Goal: Task Accomplishment & Management: Manage account settings

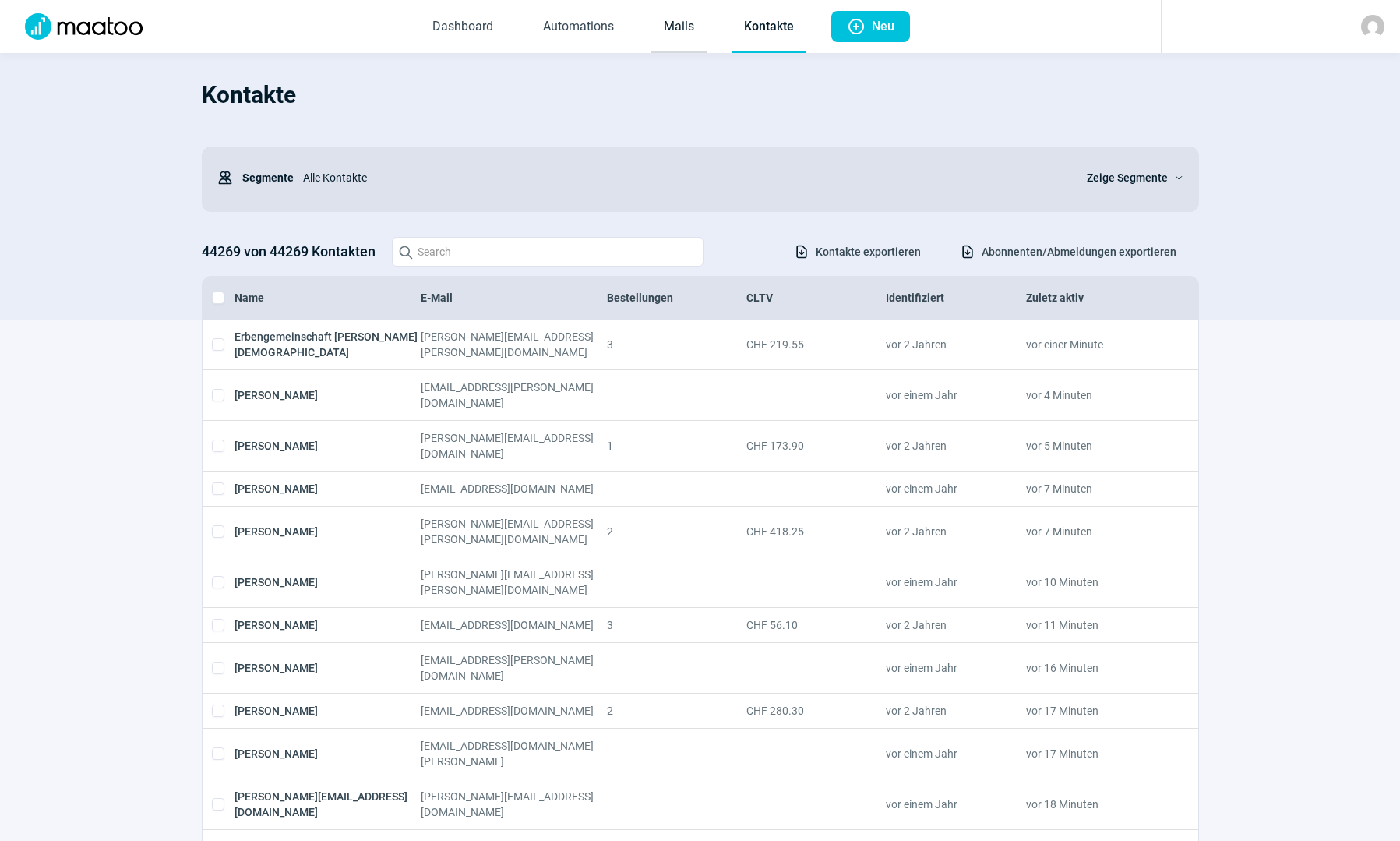
click at [671, 24] on link "Mails" at bounding box center [680, 28] width 56 height 52
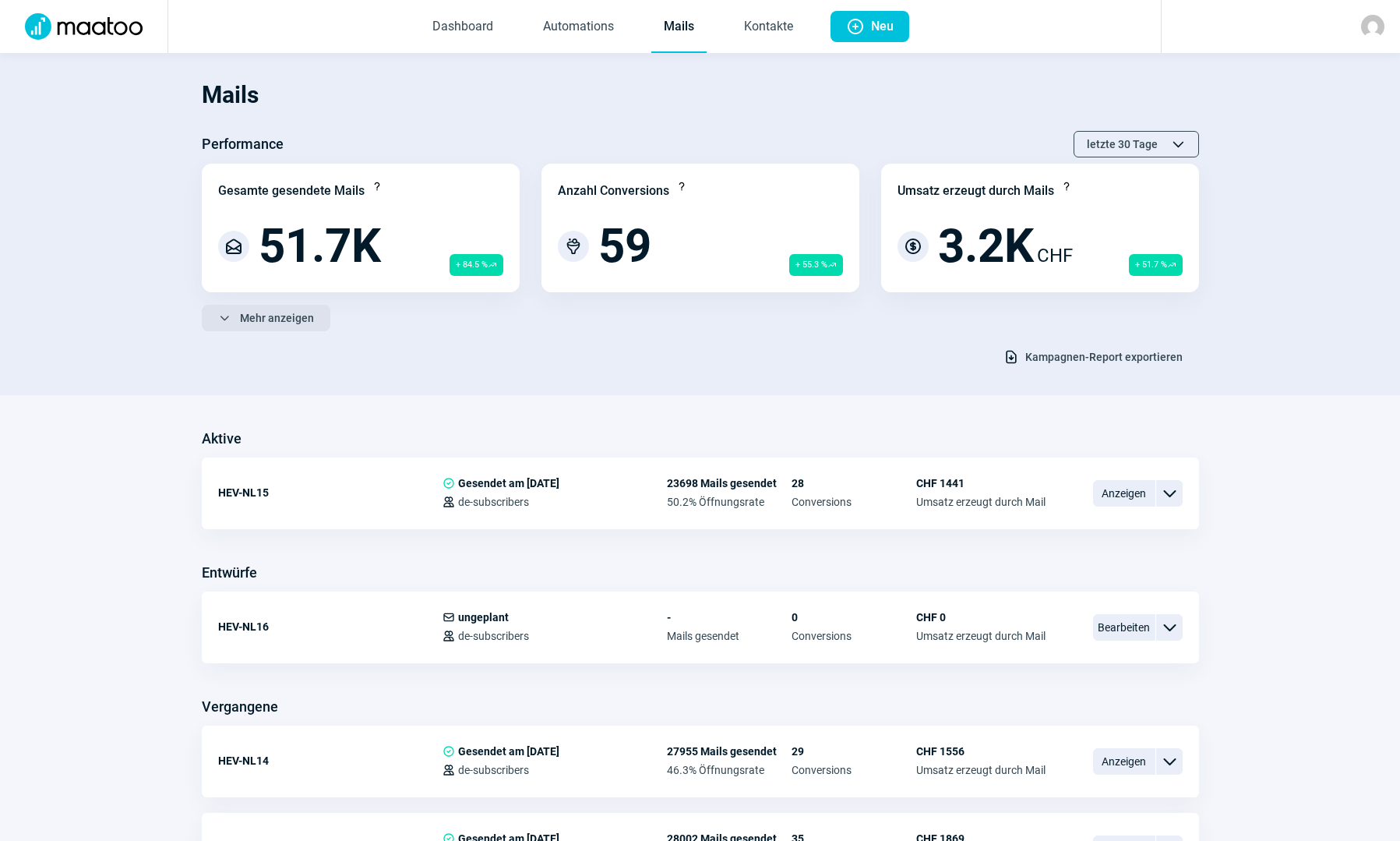
click at [238, 309] on span "ChevronDown icon Mehr anzeigen" at bounding box center [266, 318] width 96 height 25
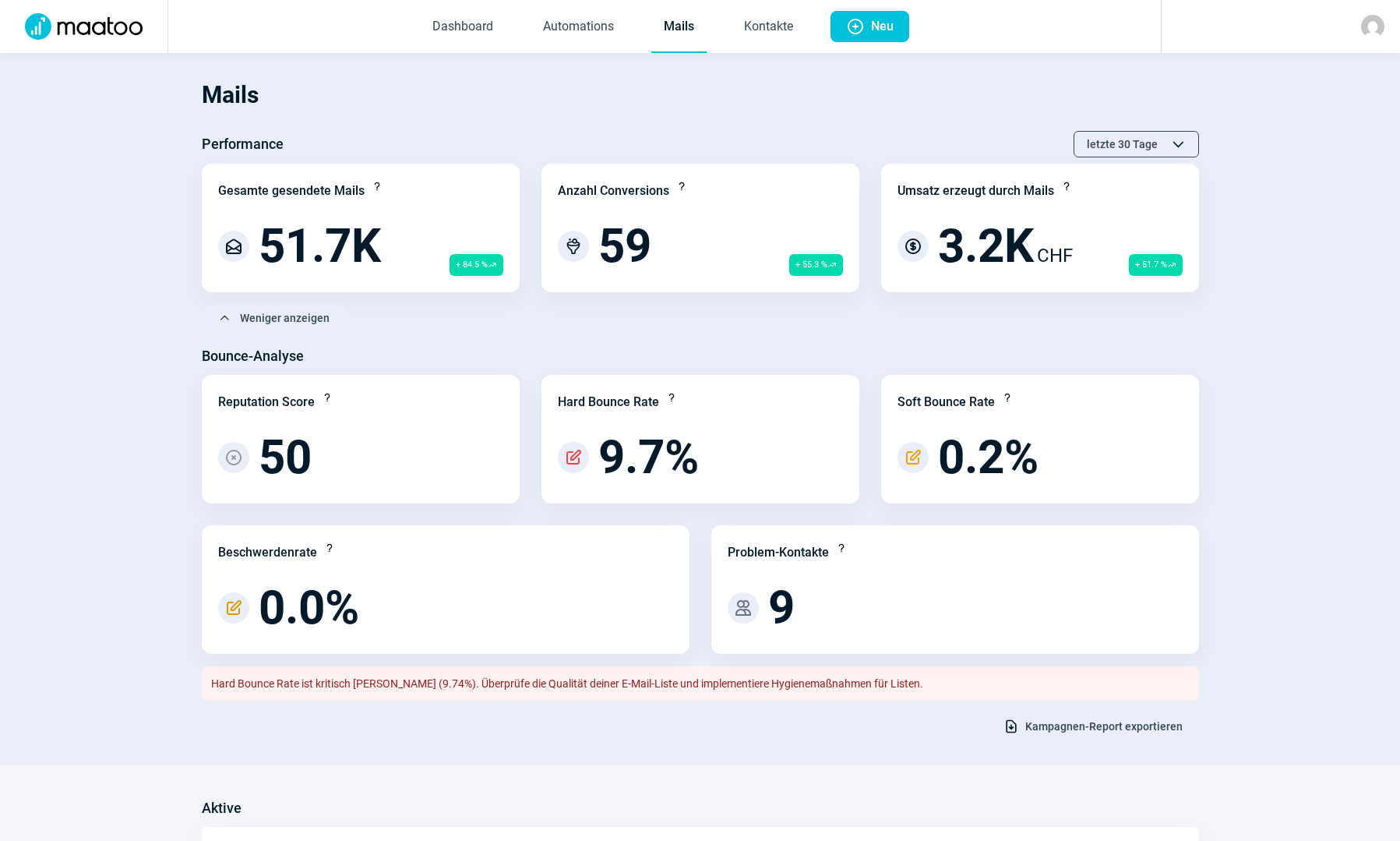
click at [1066, 727] on span "Kampagnen-Report exportieren" at bounding box center [1104, 725] width 157 height 25
click at [777, 27] on link "Kontakte" at bounding box center [768, 28] width 74 height 52
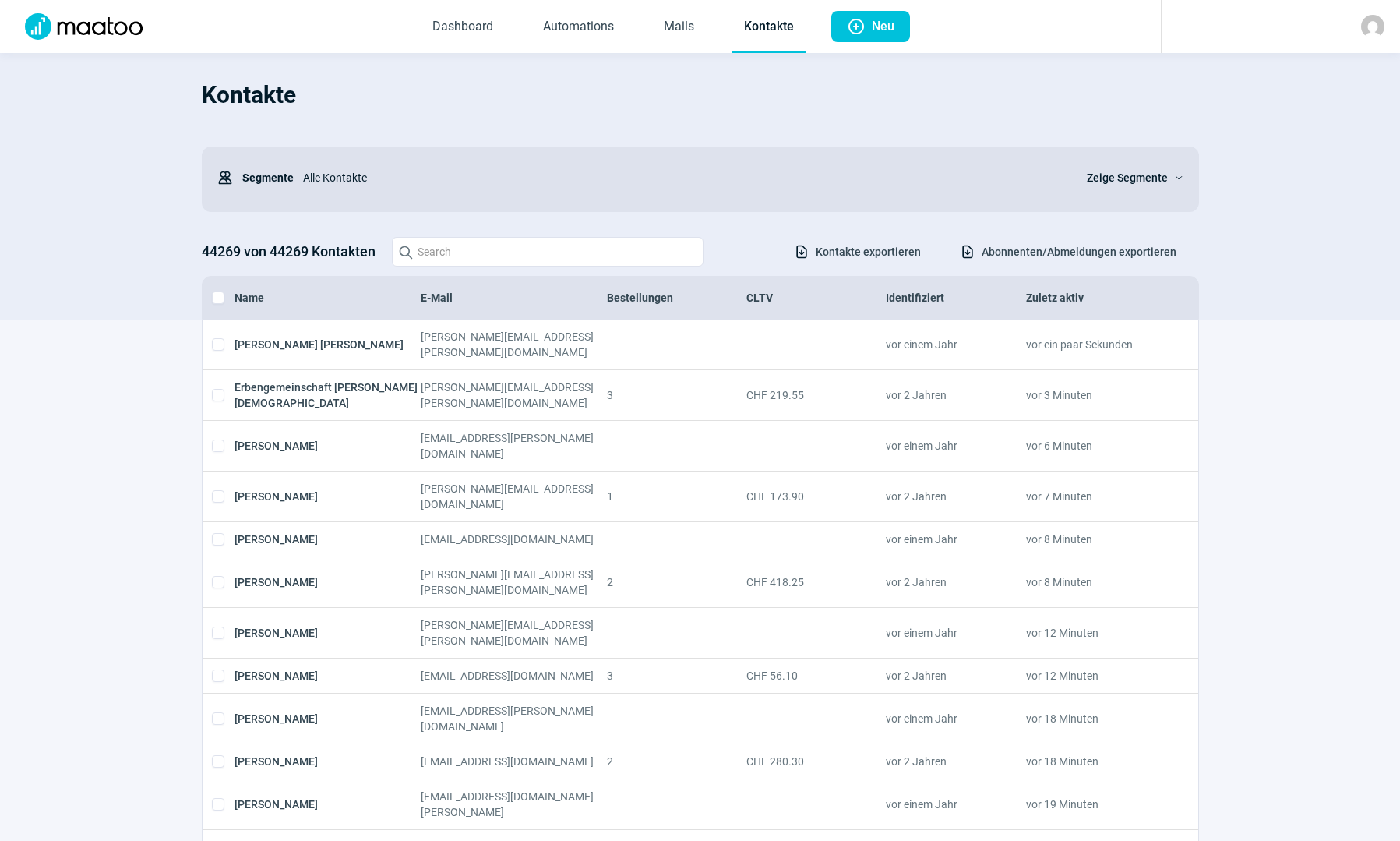
click at [1085, 257] on span "Abonnenten/Abmeldungen exportieren" at bounding box center [1079, 251] width 195 height 25
click at [1142, 169] on span "Zeige Segmente" at bounding box center [1127, 177] width 81 height 19
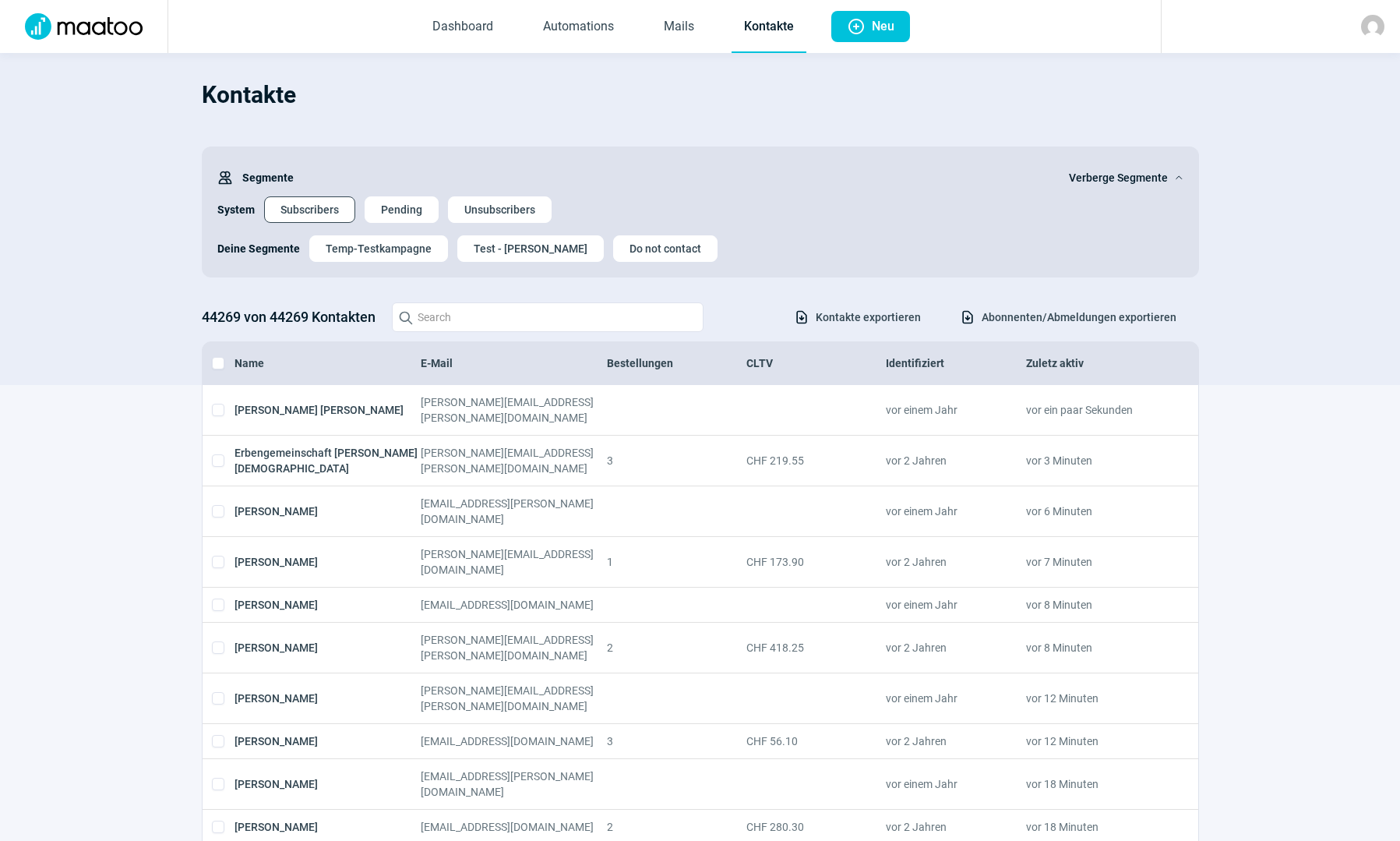
click at [302, 216] on span "Subscribers" at bounding box center [310, 209] width 59 height 25
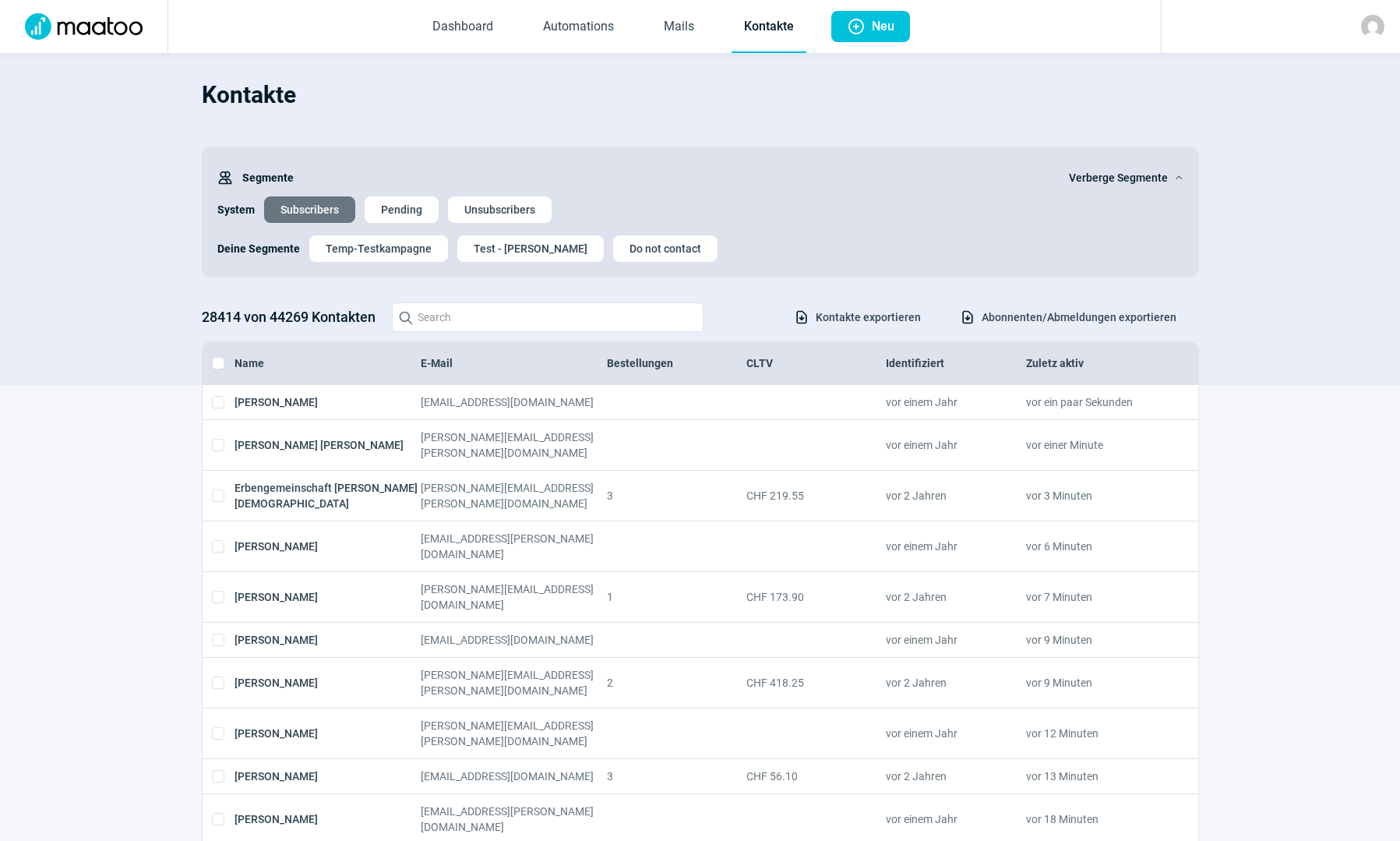
click at [1368, 18] on img at bounding box center [1372, 26] width 23 height 23
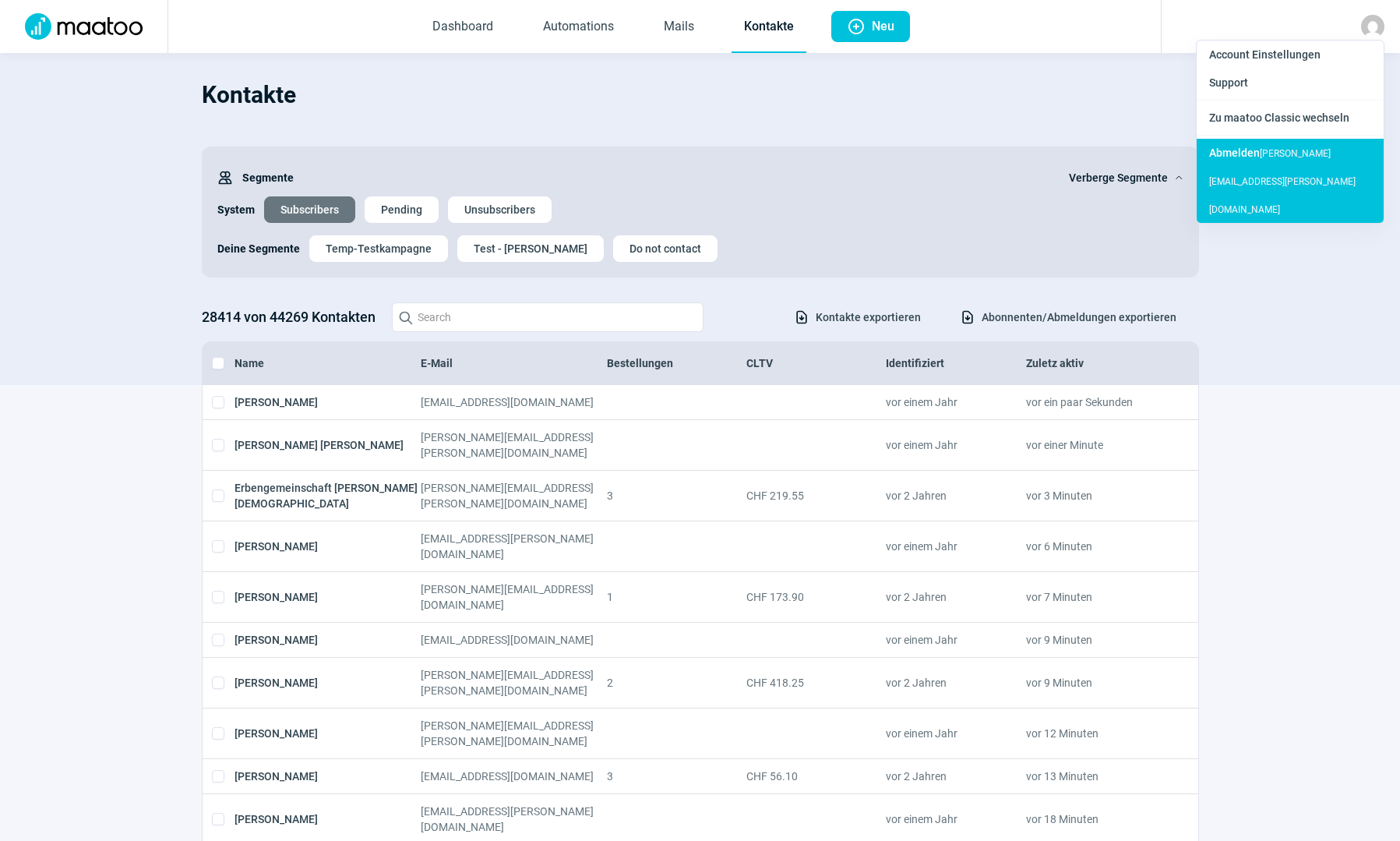
click at [1250, 154] on span "Abmelden" at bounding box center [1235, 152] width 51 height 13
